Goal: Information Seeking & Learning: Compare options

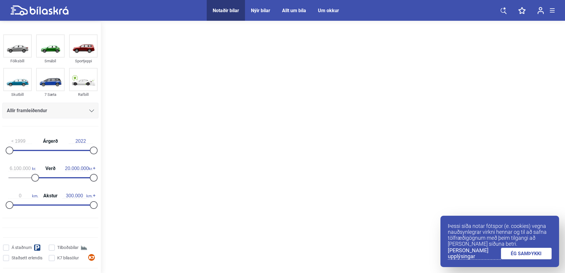
click at [34, 178] on div at bounding box center [63, 177] width 58 height 1
type input "0"
drag, startPoint x: 31, startPoint y: 178, endPoint x: 1, endPoint y: 179, distance: 30.9
click at [0, 179] on html "Notaðir bílar Nýir bílar Allt um bíla Um okkur Notaðir bílar Nýir bílar Allt um…" at bounding box center [282, 198] width 565 height 397
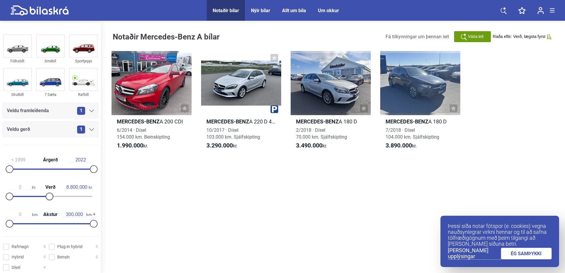
type input "8.700.000"
drag, startPoint x: 91, startPoint y: 197, endPoint x: 44, endPoint y: 199, distance: 46.6
click at [44, 199] on div at bounding box center [46, 197] width 8 height 8
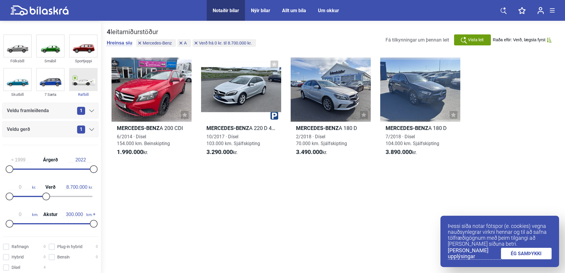
click at [85, 85] on img at bounding box center [83, 80] width 27 height 22
checkbox input "true"
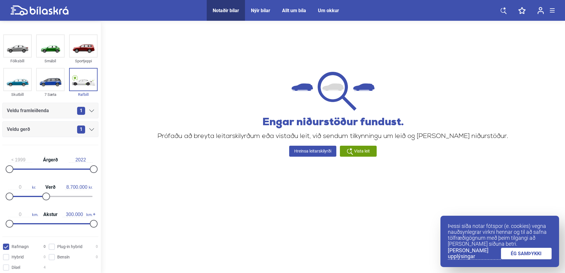
click at [77, 112] on span "1" at bounding box center [81, 111] width 8 height 8
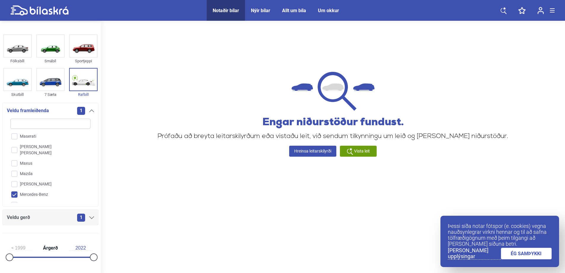
scroll to position [908, 0]
click at [13, 154] on input "Mercedes-Benz" at bounding box center [46, 159] width 81 height 10
checkbox input "false"
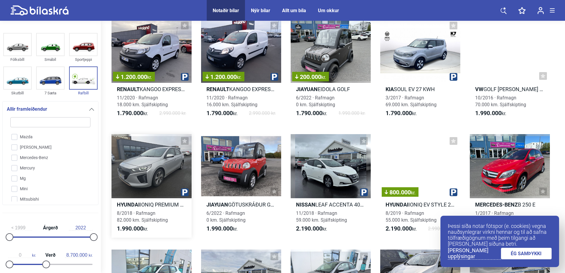
scroll to position [208, 0]
